Goal: Information Seeking & Learning: Find specific fact

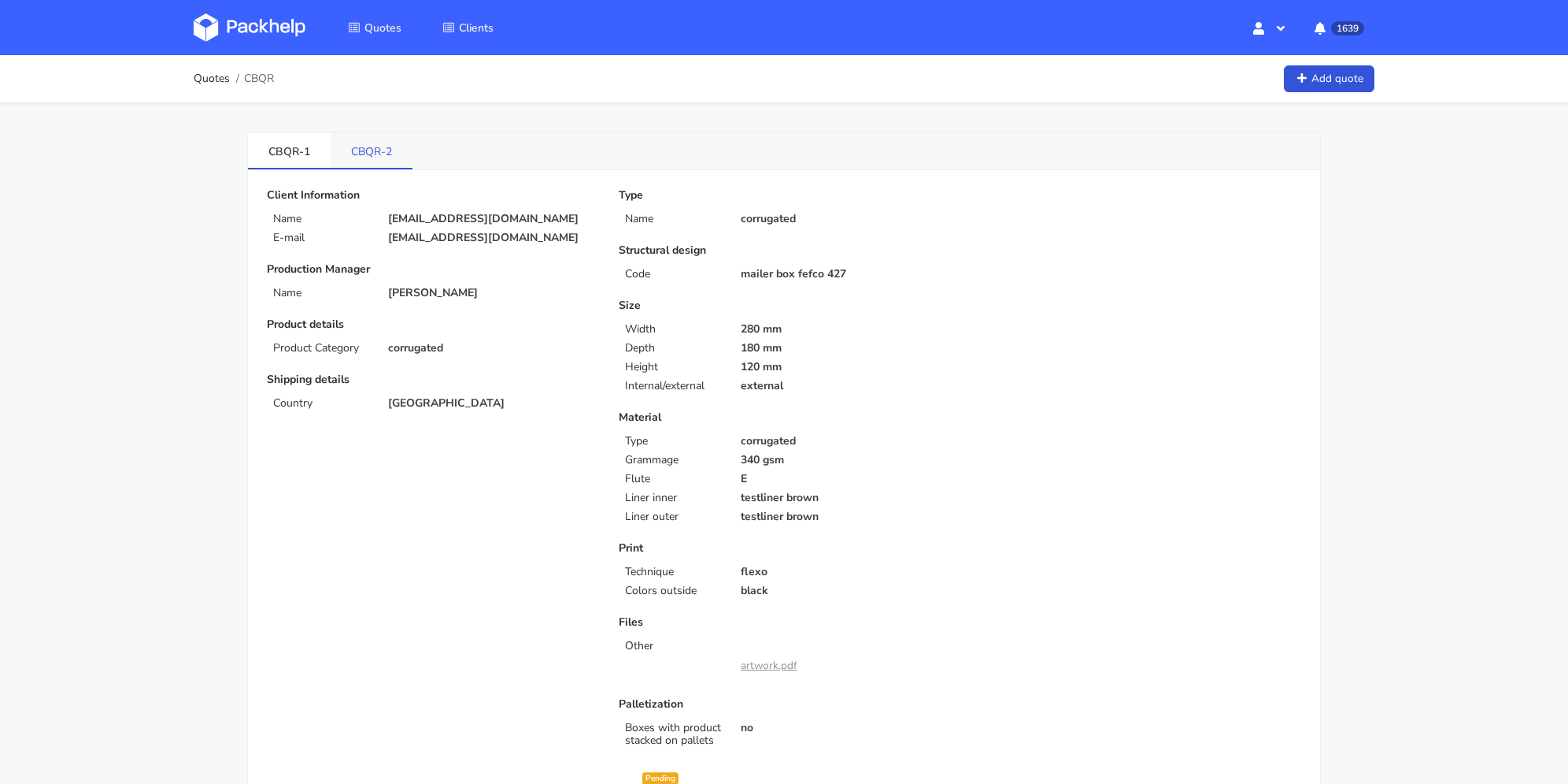
click at [387, 163] on link "CBQR-2" at bounding box center [371, 150] width 82 height 35
click at [302, 147] on link "CBQR-1" at bounding box center [290, 150] width 83 height 35
click at [383, 150] on link "CBQR-2" at bounding box center [372, 150] width 83 height 35
click at [295, 142] on link "CBQR-1" at bounding box center [290, 150] width 83 height 35
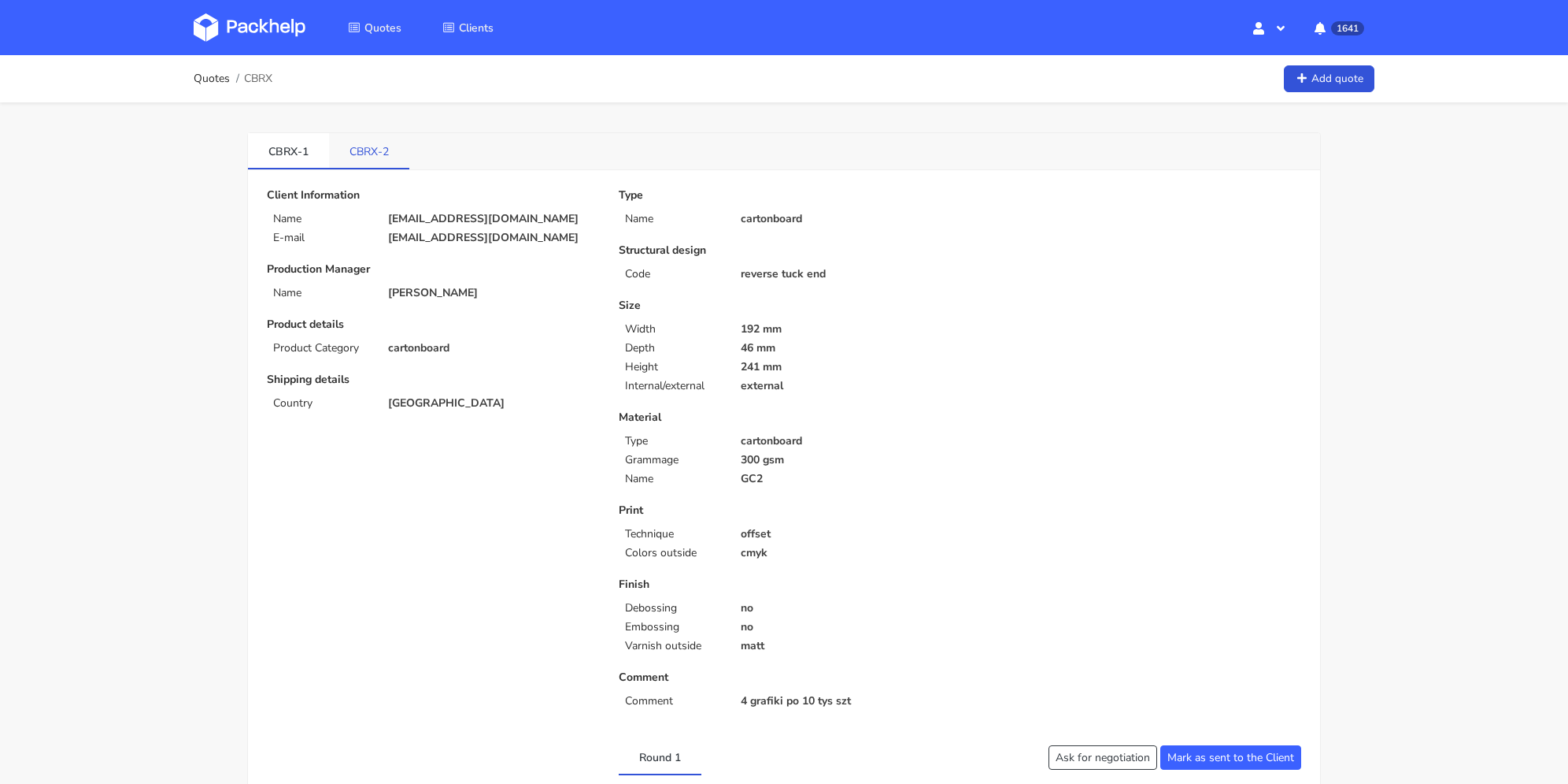
click at [388, 156] on link "CBRX-2" at bounding box center [368, 150] width 80 height 35
click at [274, 165] on link "CBRX-1" at bounding box center [289, 150] width 81 height 35
click at [395, 140] on link "CBRX-2" at bounding box center [369, 150] width 81 height 35
drag, startPoint x: 521, startPoint y: 229, endPoint x: 536, endPoint y: 239, distance: 18.0
click at [524, 231] on div "Client Information Name naimlayachi53@gmail.com E-mail naimlayachi53@gmail.com" at bounding box center [431, 216] width 330 height 55
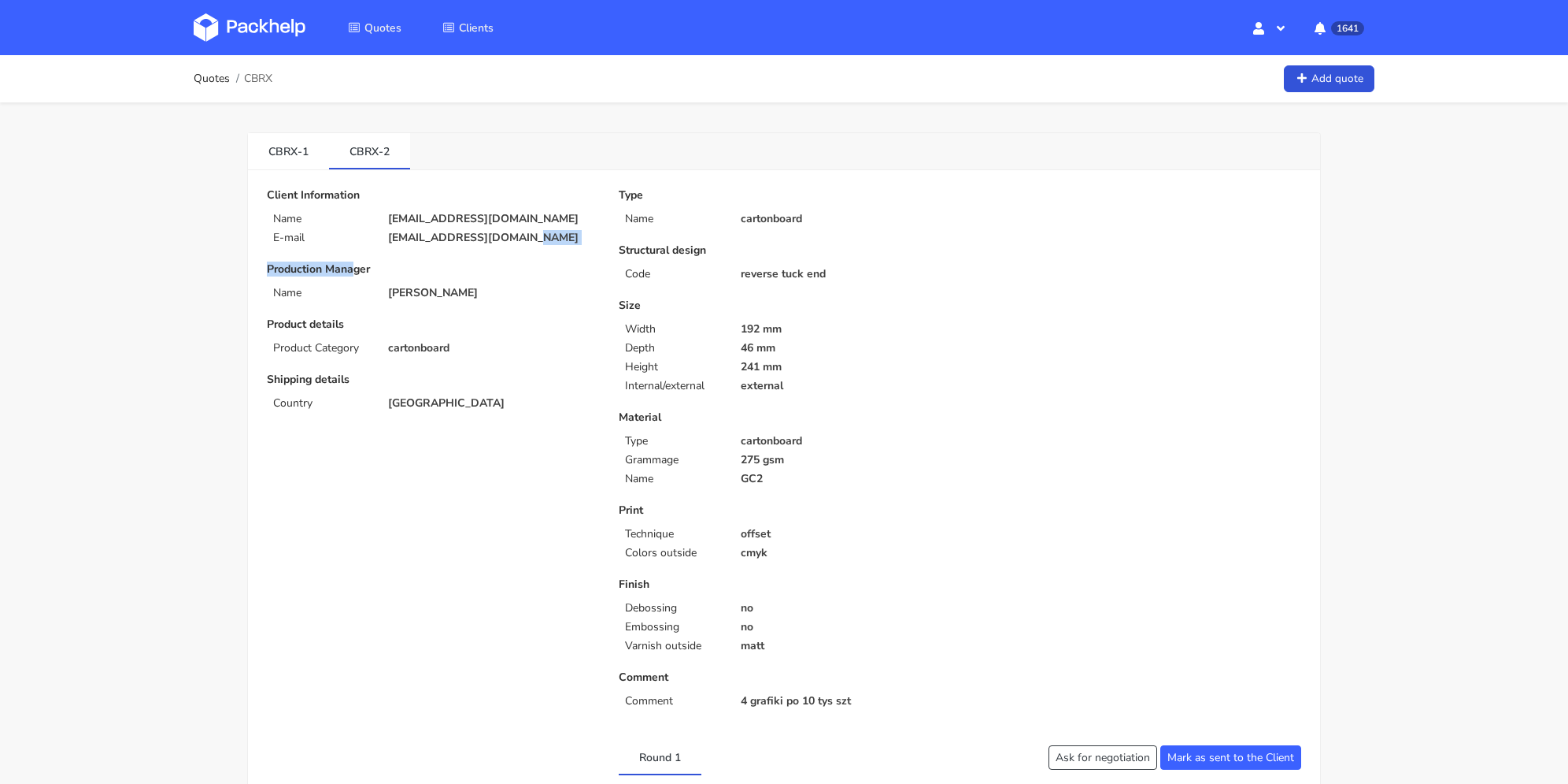
drag, startPoint x: 535, startPoint y: 240, endPoint x: 355, endPoint y: 244, distance: 180.0
click at [355, 244] on div "Client Information Name naimlayachi53@gmail.com E-mail naimlayachi53@gmail.com …" at bounding box center [431, 458] width 352 height 537
click at [363, 236] on p "E-mail" at bounding box center [321, 237] width 96 height 13
click at [398, 242] on p "naimlayachi53@gmail.com" at bounding box center [492, 237] width 208 height 13
drag, startPoint x: 509, startPoint y: 240, endPoint x: 389, endPoint y: 228, distance: 120.6
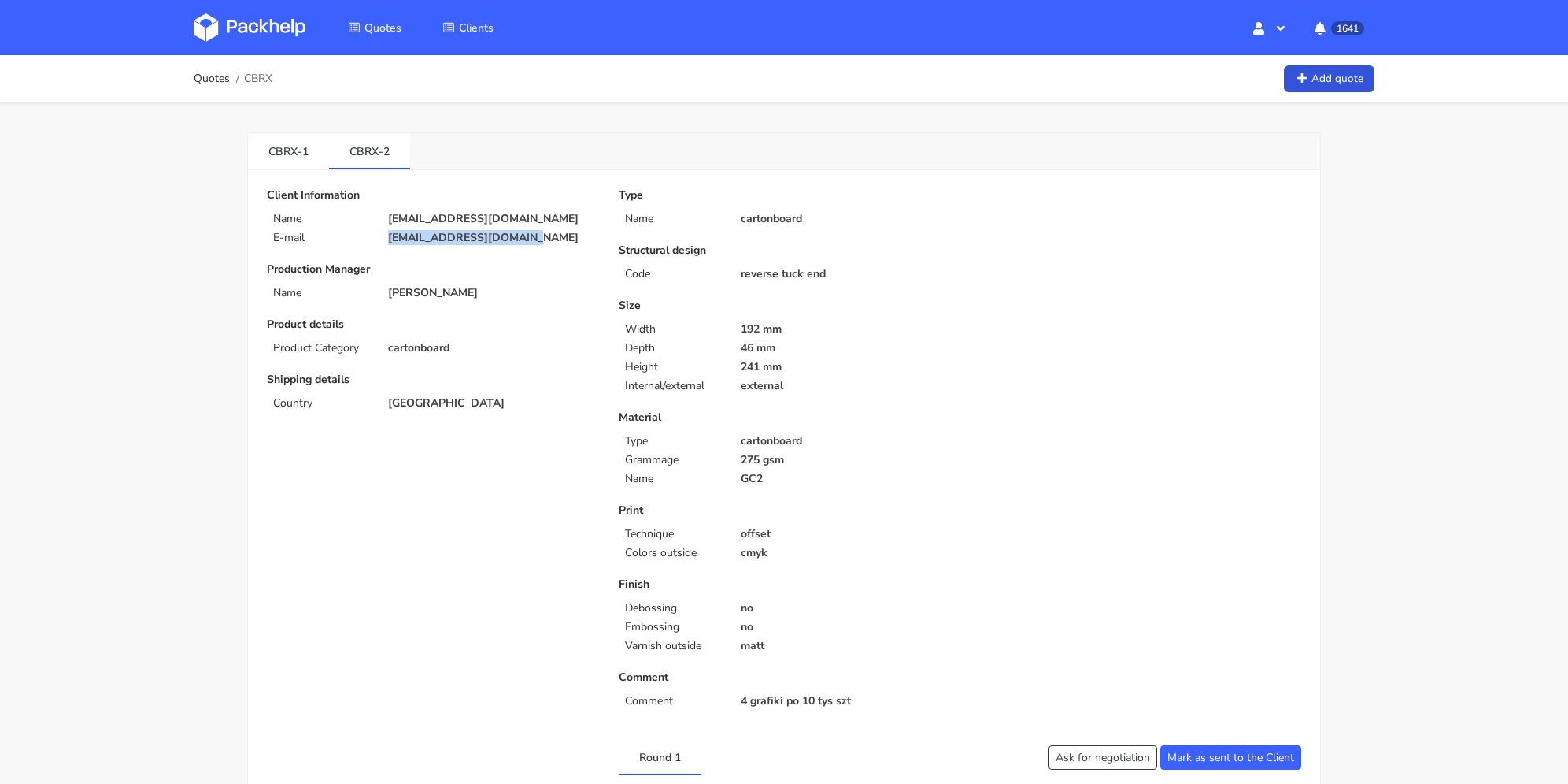
click at [385, 239] on div "naimlayachi53@gmail.com" at bounding box center [492, 237] width 230 height 13
copy p "naimlayachi53@gmail.com"
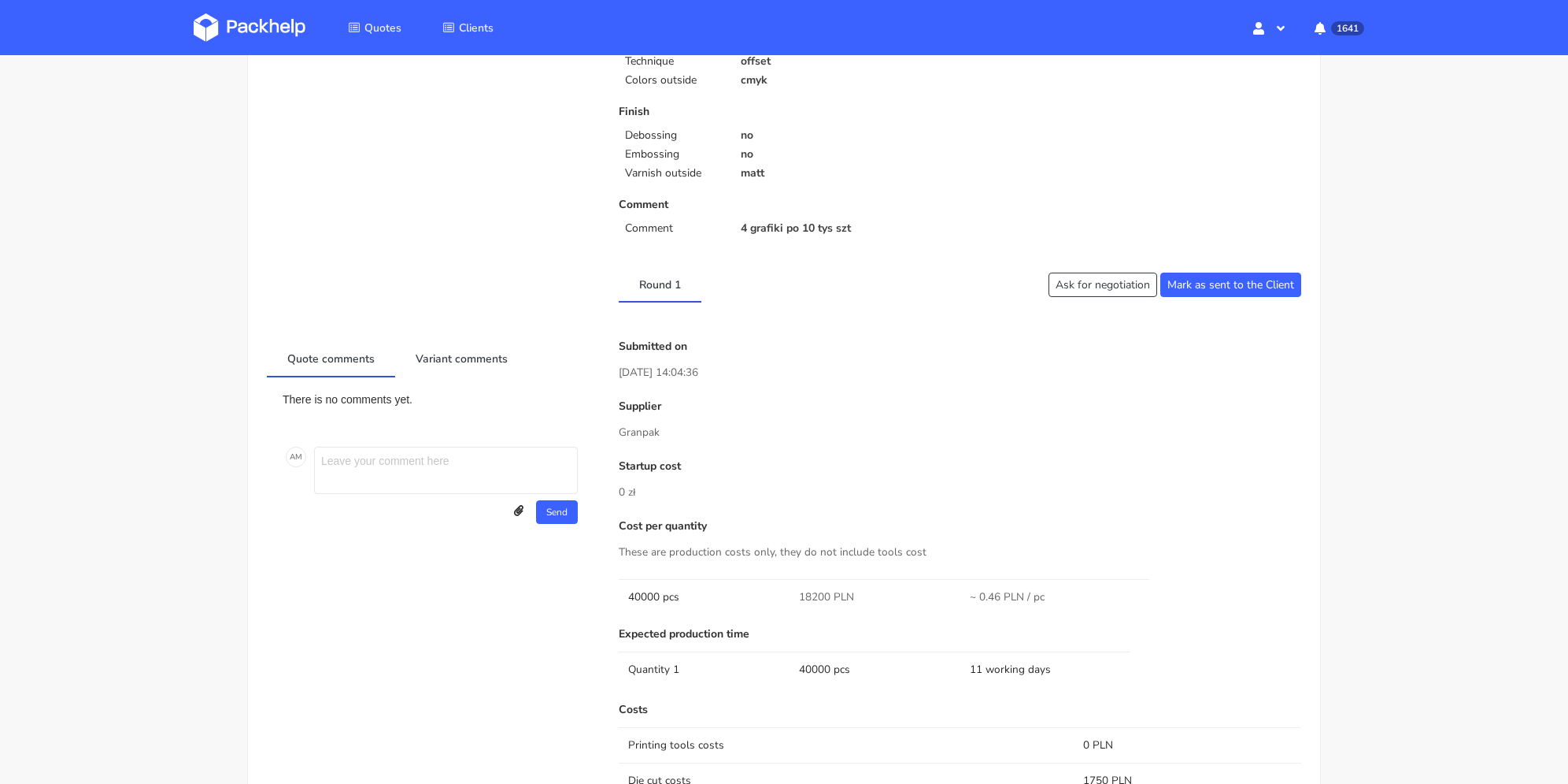
scroll to position [552, 0]
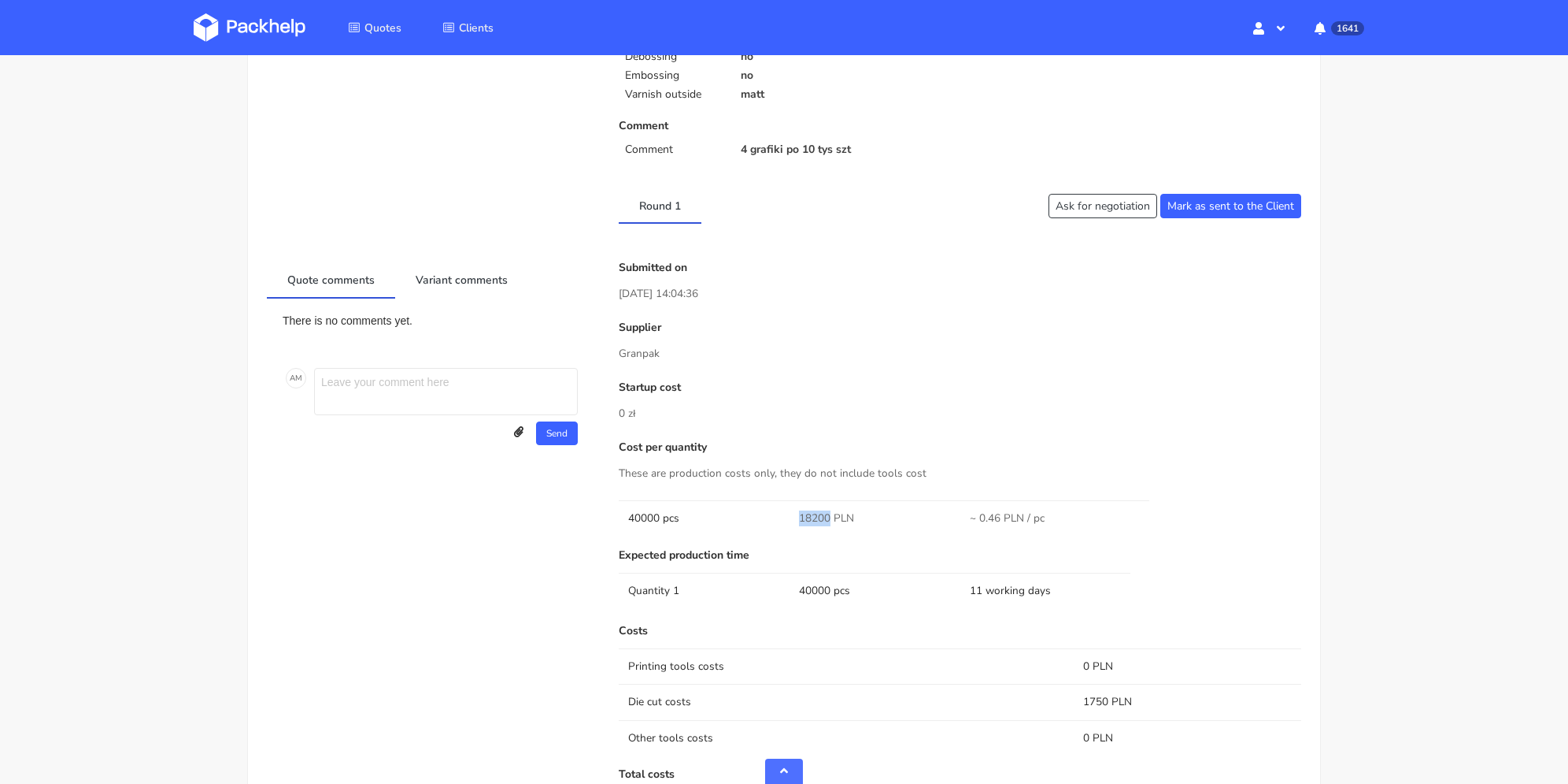
drag, startPoint x: 798, startPoint y: 516, endPoint x: 831, endPoint y: 522, distance: 33.5
click at [831, 522] on td "18200 PLN" at bounding box center [875, 518] width 171 height 36
copy span "18200"
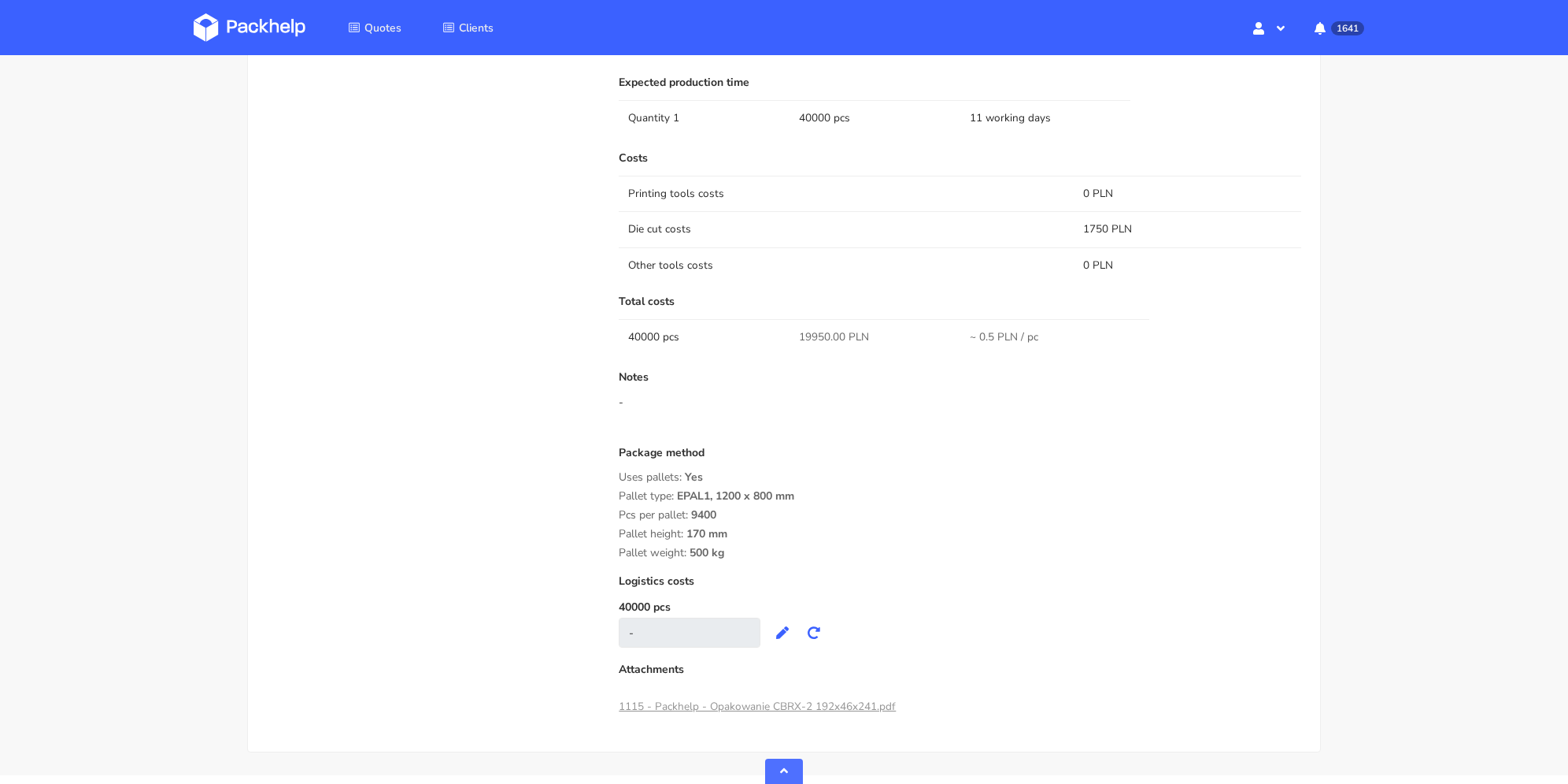
scroll to position [1068, 0]
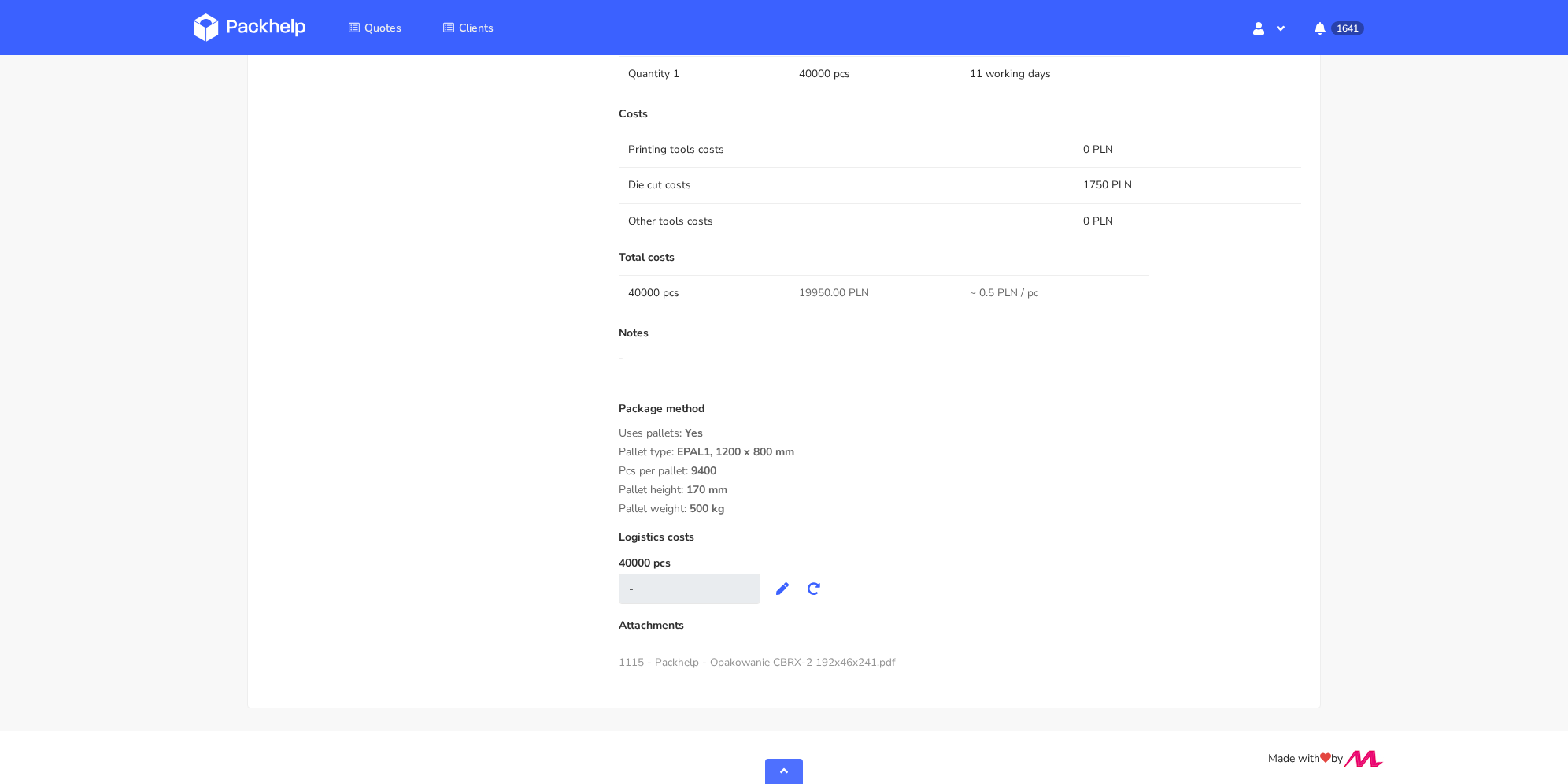
click at [913, 427] on div "Uses pallets: Yes" at bounding box center [961, 433] width 683 height 13
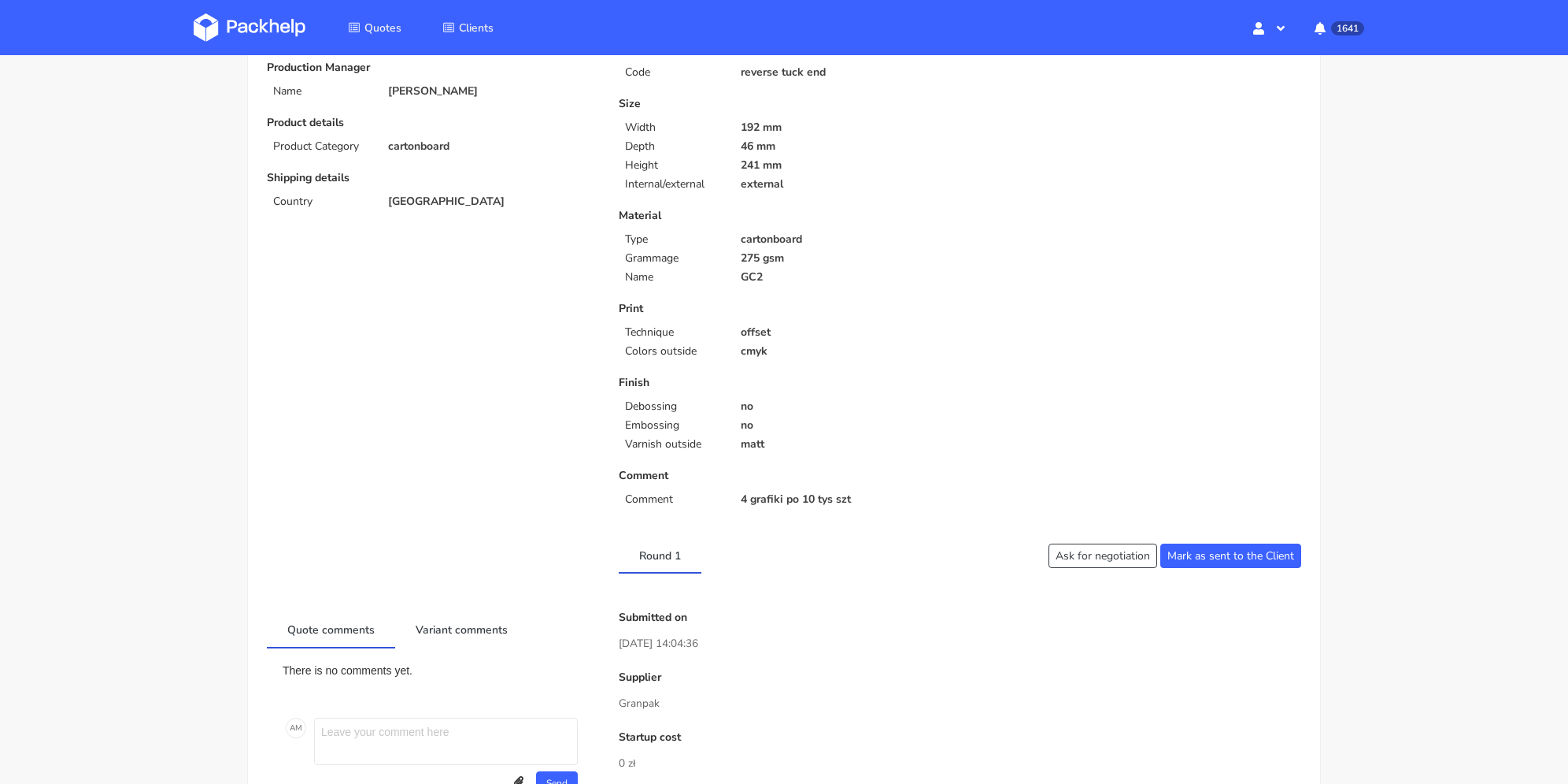
scroll to position [0, 0]
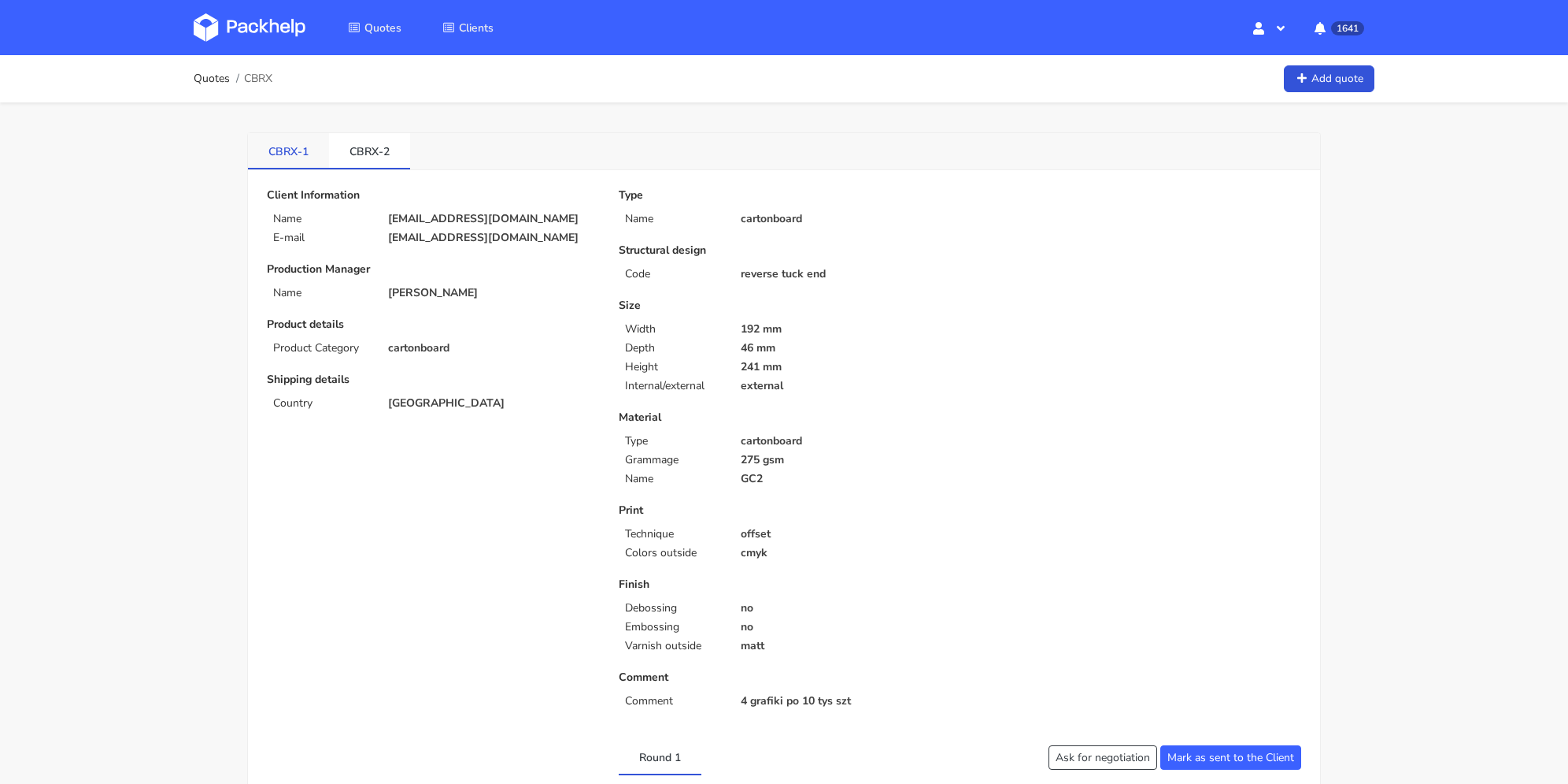
click at [304, 159] on link "CBRX-1" at bounding box center [289, 150] width 81 height 35
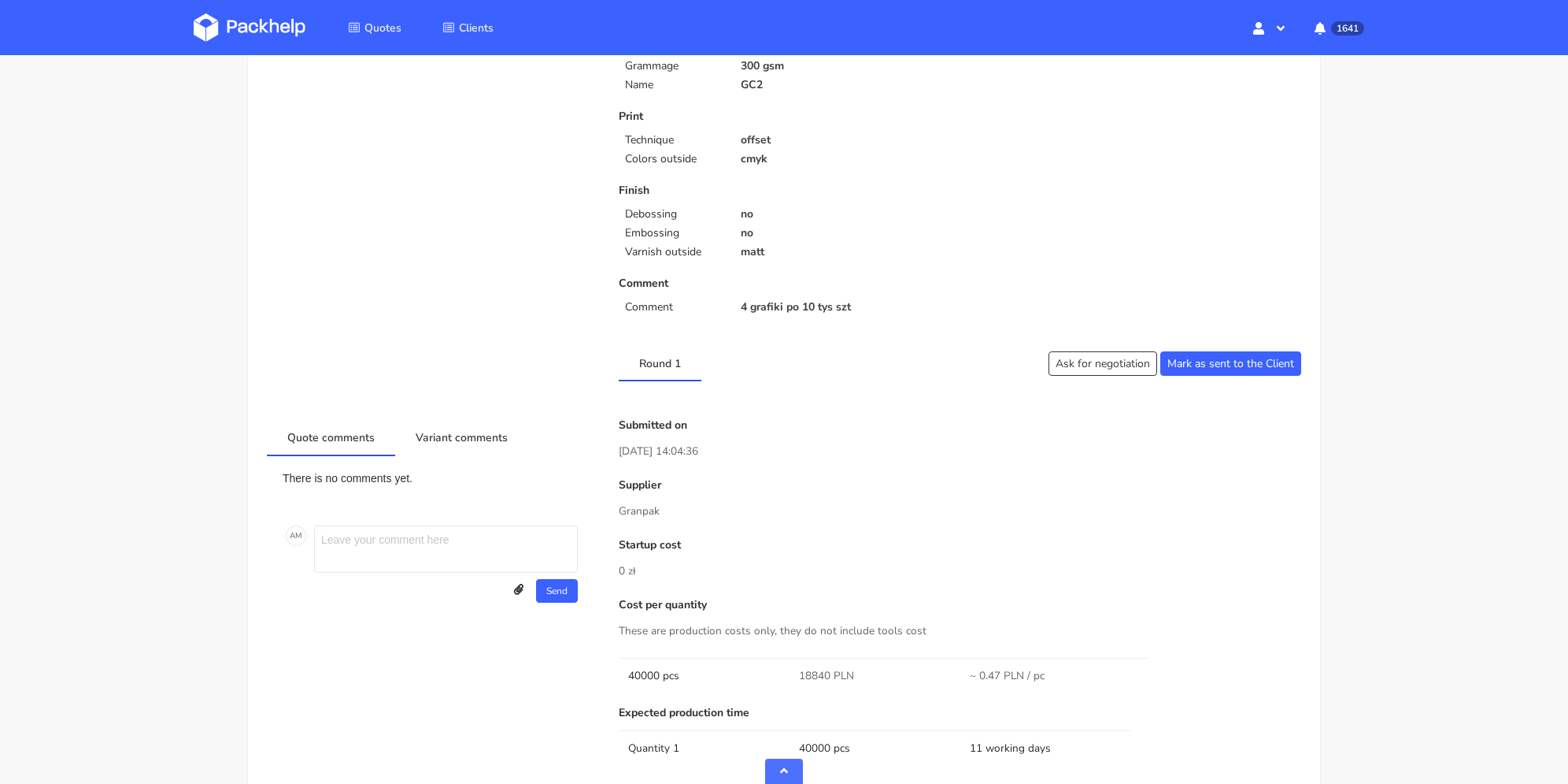
scroll to position [552, 0]
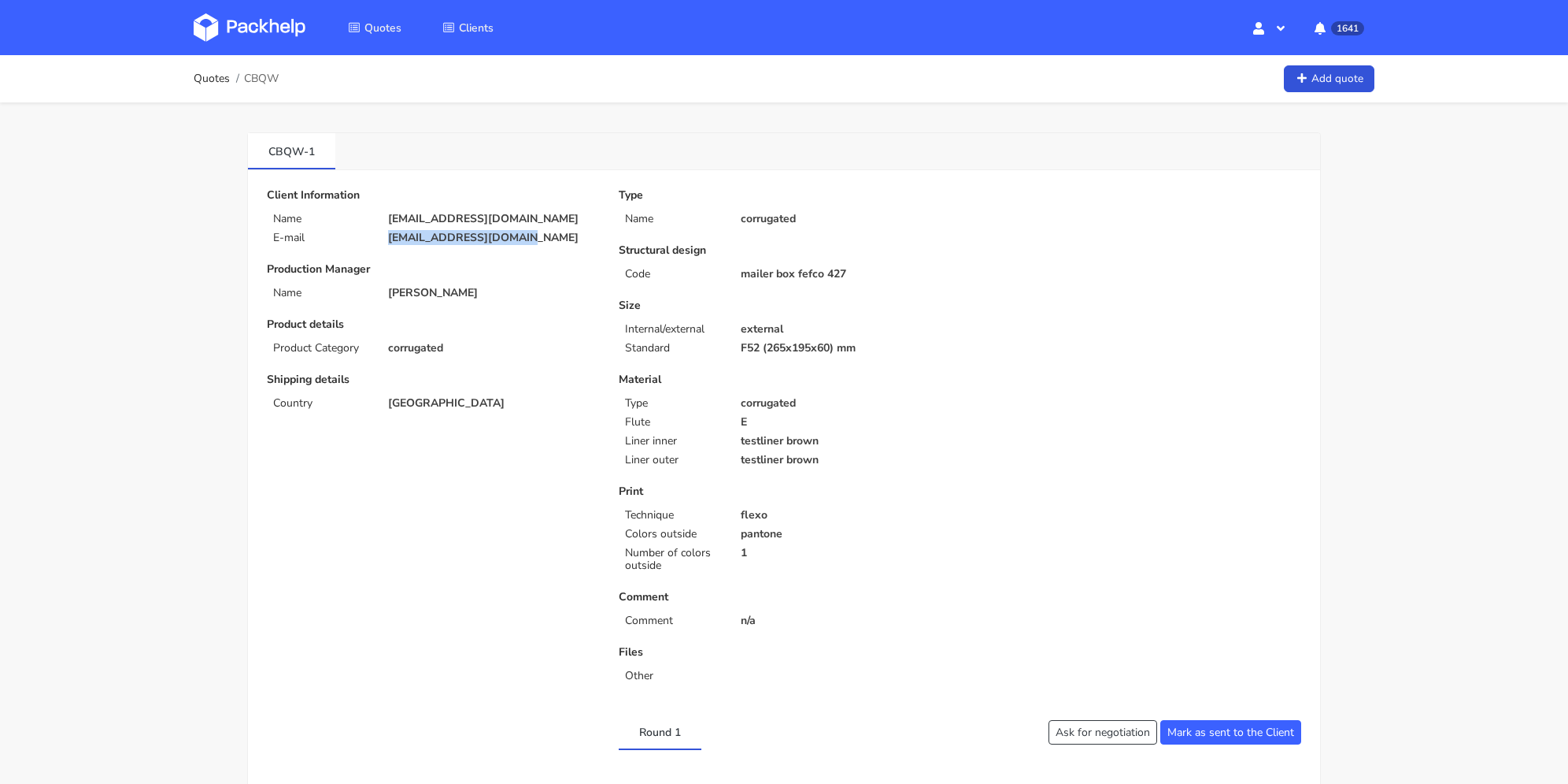
drag, startPoint x: 518, startPoint y: 236, endPoint x: 368, endPoint y: 240, distance: 150.1
click at [368, 240] on div "E-mail [EMAIL_ADDRESS][DOMAIN_NAME]" at bounding box center [431, 237] width 352 height 13
copy div "[EMAIL_ADDRESS][DOMAIN_NAME]"
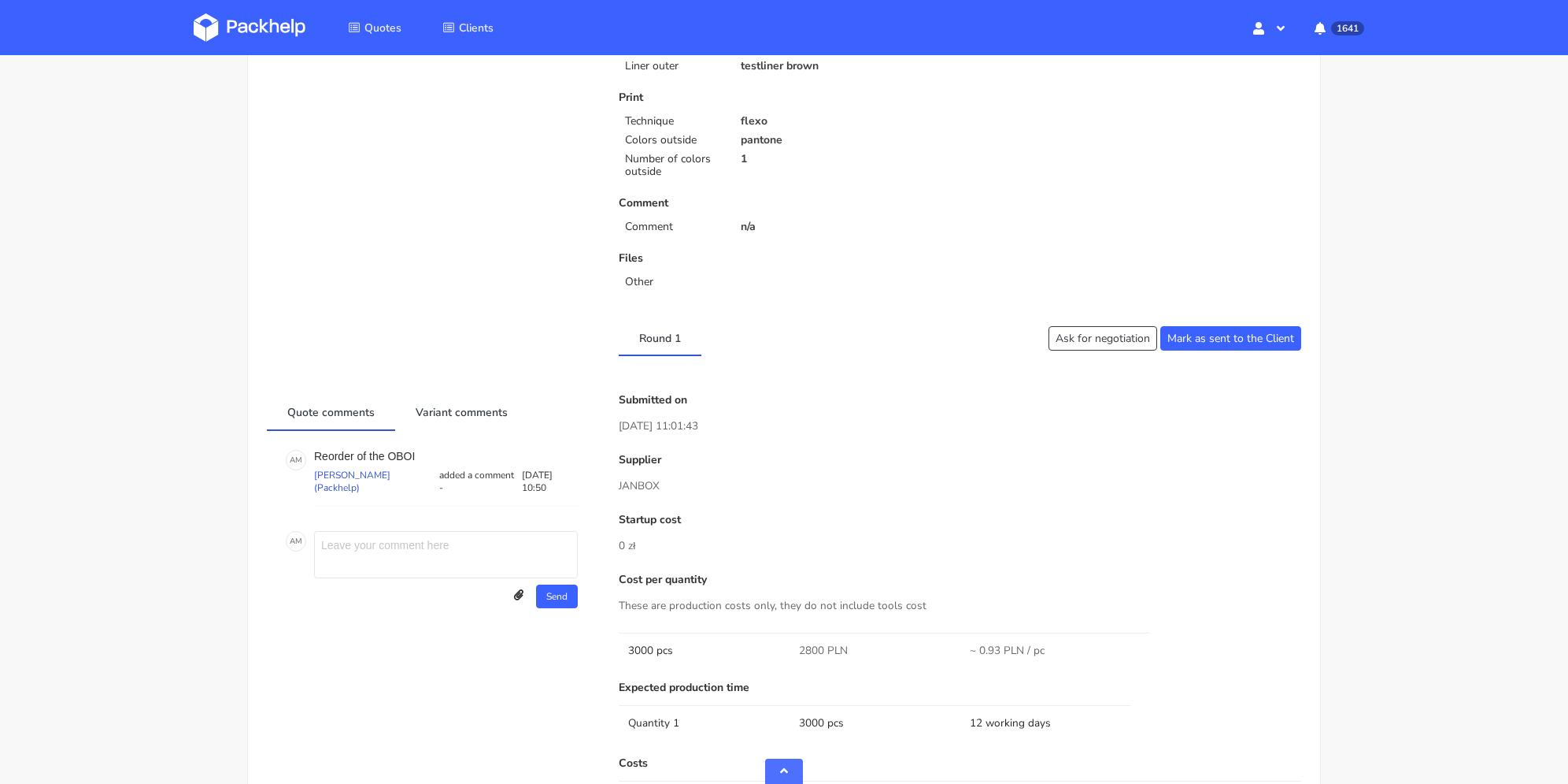
scroll to position [631, 0]
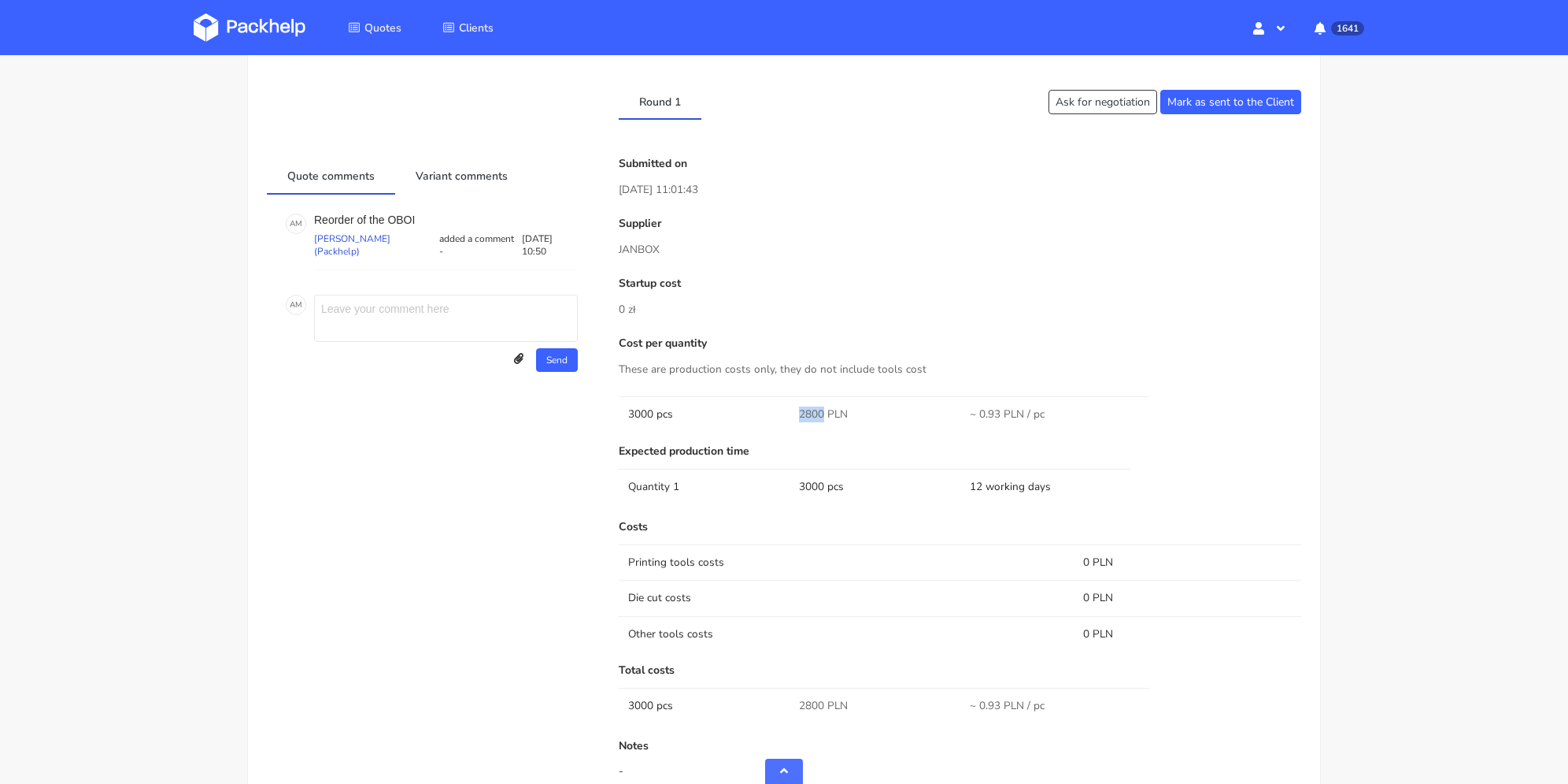
drag, startPoint x: 808, startPoint y: 412, endPoint x: 822, endPoint y: 413, distance: 14.0
click at [822, 413] on td "2800 PLN" at bounding box center [875, 414] width 171 height 36
copy span "2800"
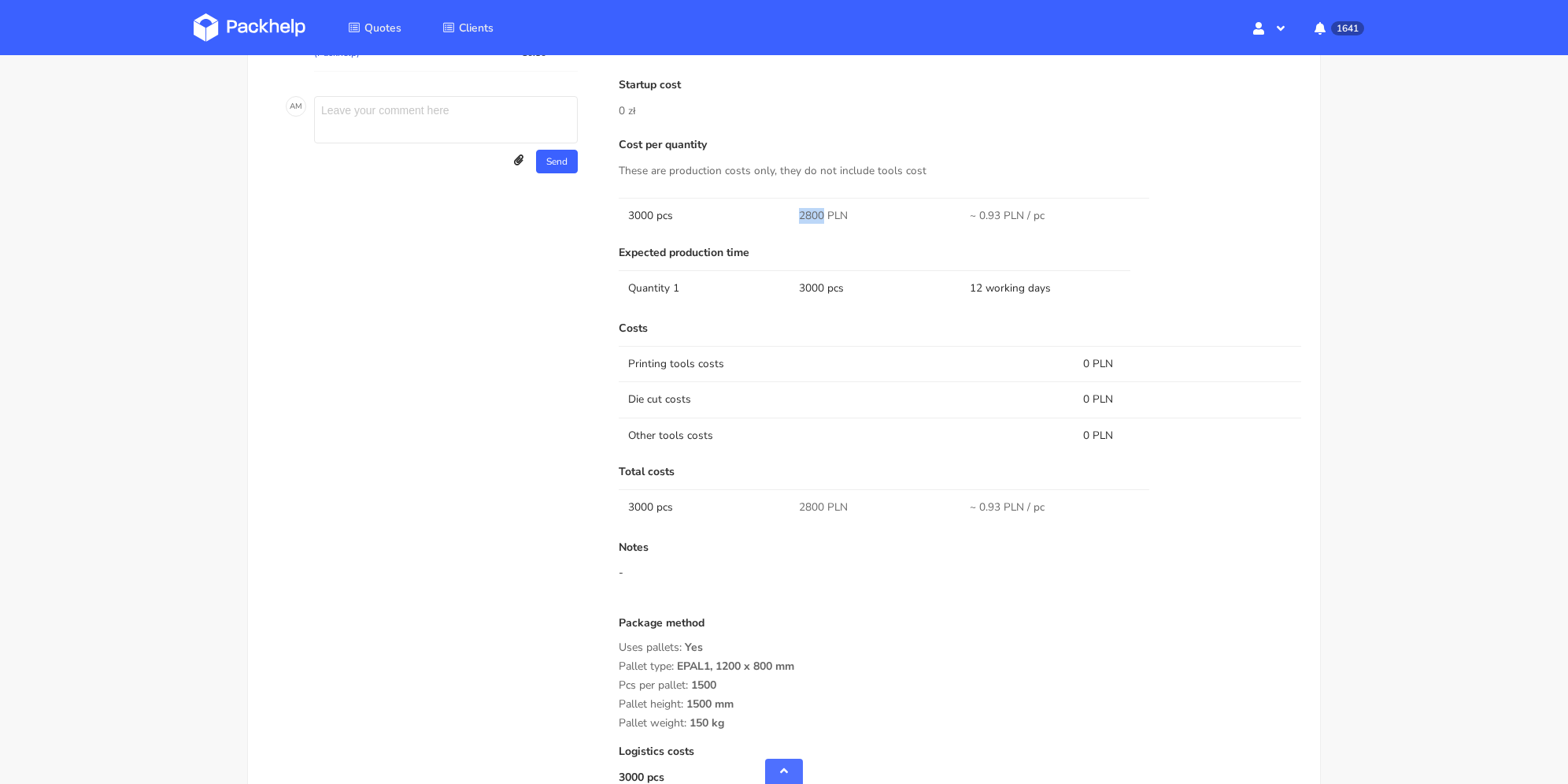
scroll to position [356, 0]
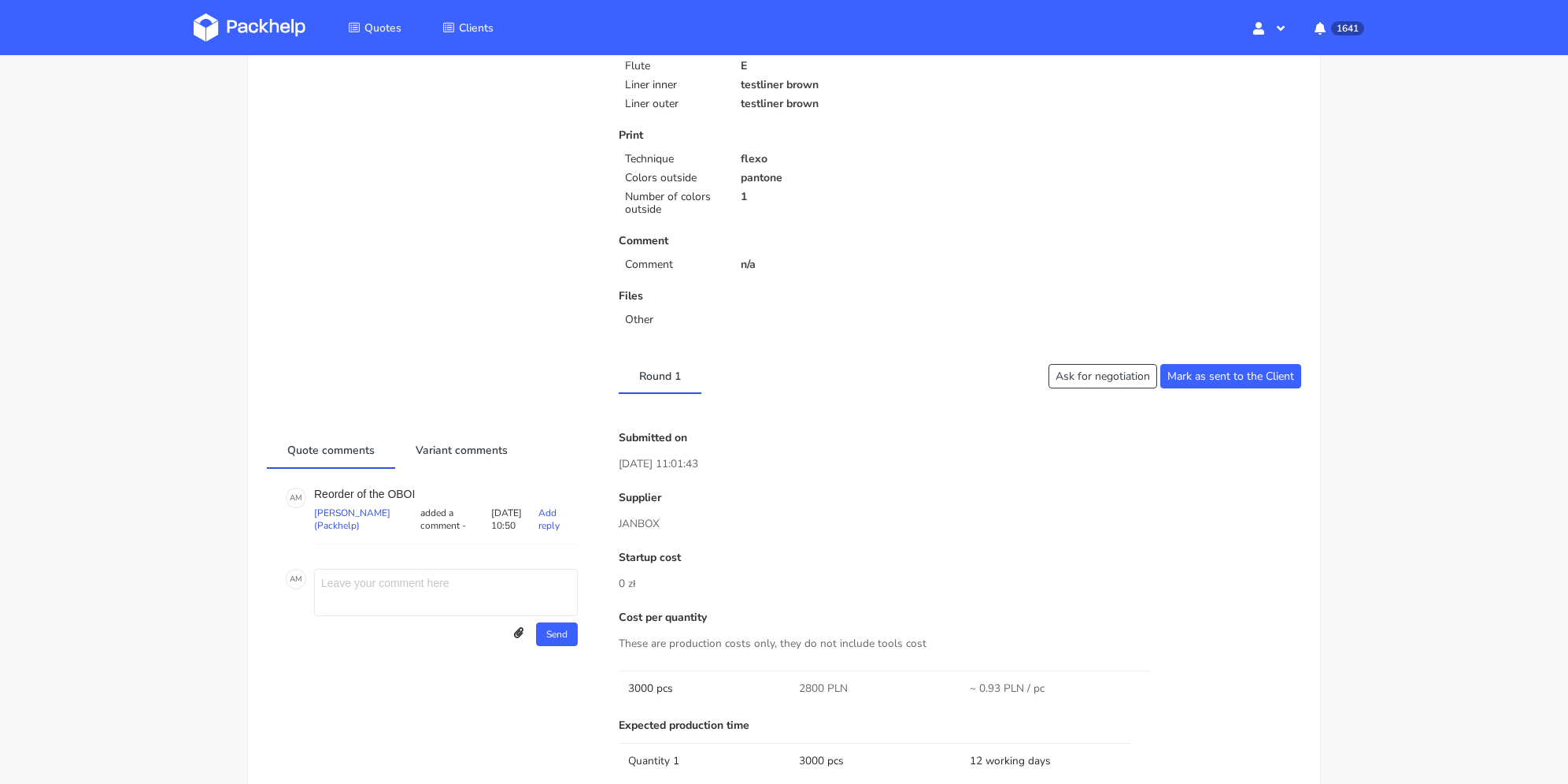
click at [405, 492] on p "Reorder of the OBOI" at bounding box center [446, 493] width 263 height 13
click at [404, 492] on p "Reorder of the OBOI" at bounding box center [446, 493] width 263 height 13
copy p "OBOI"
